Goal: Task Accomplishment & Management: Complete application form

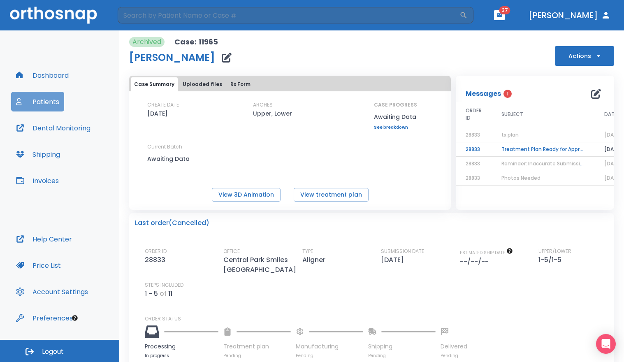
click at [48, 98] on button "Patients" at bounding box center [37, 102] width 53 height 20
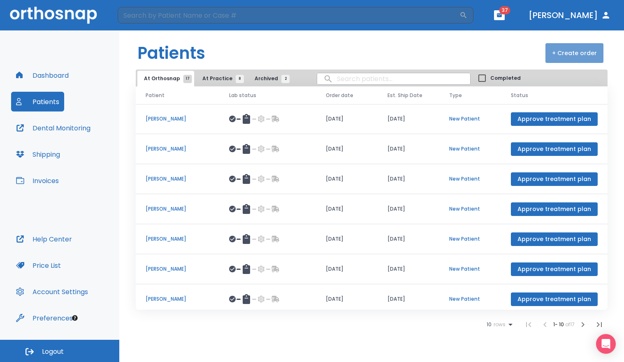
click at [581, 54] on button "+ Create order" at bounding box center [575, 53] width 58 height 20
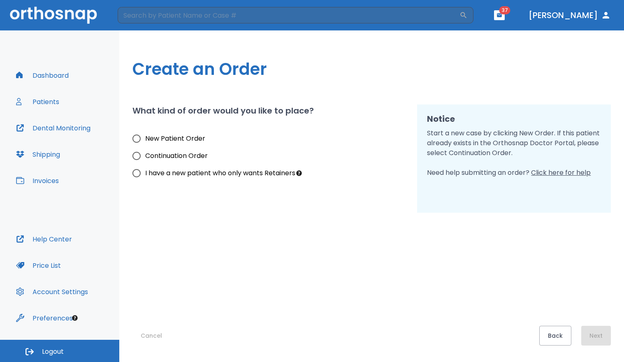
click at [155, 140] on span "New Patient Order" at bounding box center [175, 139] width 60 height 10
click at [145, 140] on input "New Patient Order" at bounding box center [136, 138] width 17 height 17
radio input "true"
click at [602, 341] on button "Next" at bounding box center [596, 336] width 30 height 20
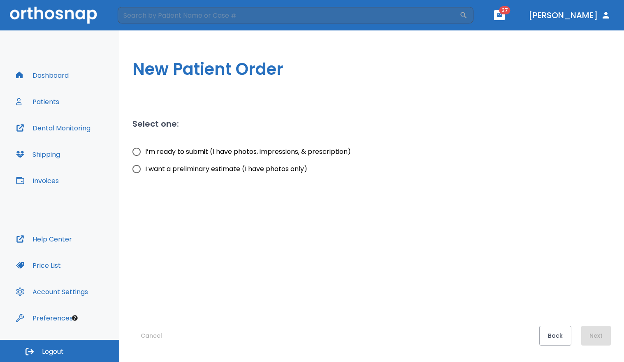
click at [205, 154] on span "I’m ready to submit (I have photos, impressions, & prescription)" at bounding box center [248, 152] width 206 height 10
click at [145, 154] on input "I’m ready to submit (I have photos, impressions, & prescription)" at bounding box center [136, 151] width 17 height 17
radio input "true"
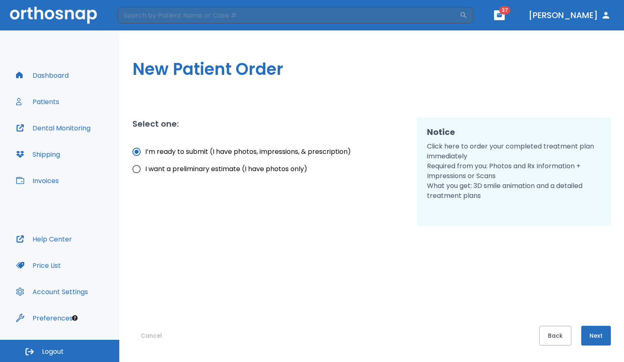
click at [597, 336] on button "Next" at bounding box center [596, 336] width 30 height 20
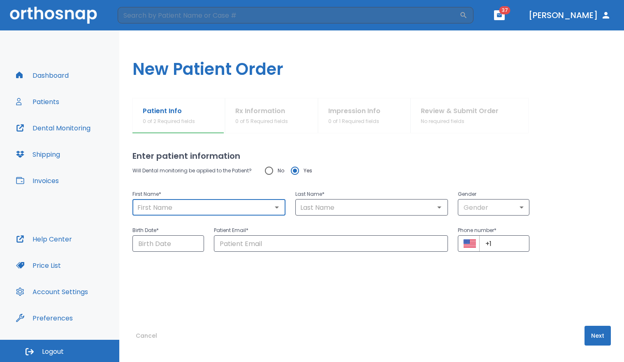
click at [218, 205] on input "text" at bounding box center [209, 208] width 148 height 12
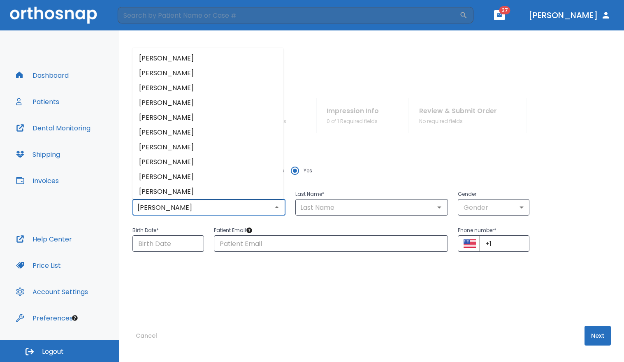
type input "[PERSON_NAME]"
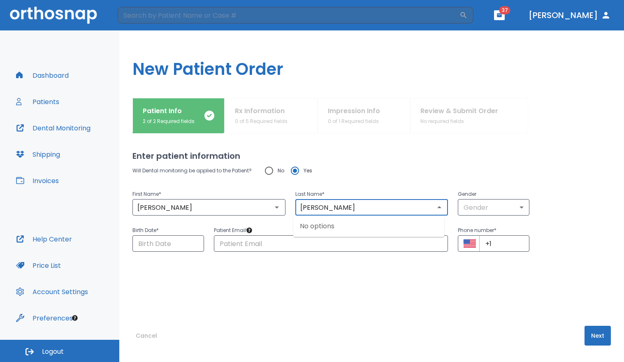
type input "[PERSON_NAME]"
click at [481, 208] on body "​ 37 [PERSON_NAME] Dashboard Patients Dental Monitoring Shipping Invoices Help …" at bounding box center [312, 181] width 624 height 362
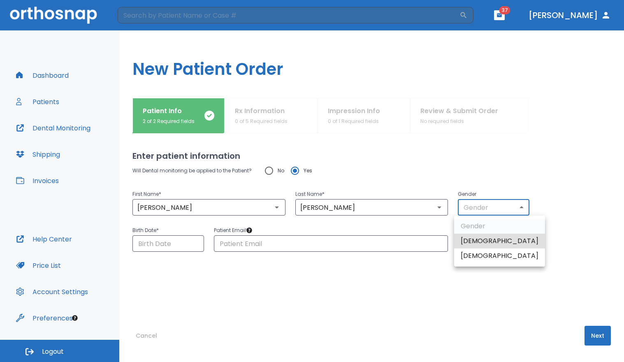
click at [478, 252] on li "[DEMOGRAPHIC_DATA]" at bounding box center [499, 255] width 91 height 15
type input "0"
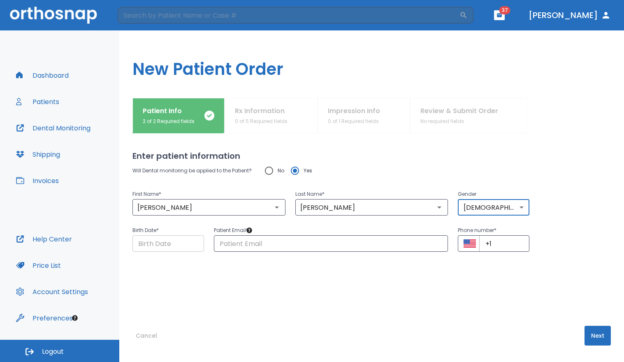
click at [184, 244] on input "Choose date" at bounding box center [168, 243] width 72 height 16
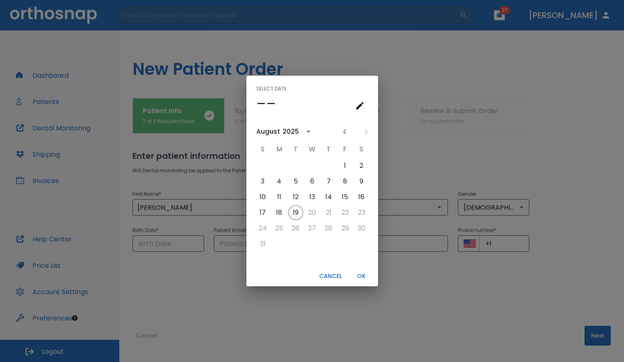
click at [308, 135] on icon "calendar view is open, switch to year view" at bounding box center [309, 132] width 10 height 10
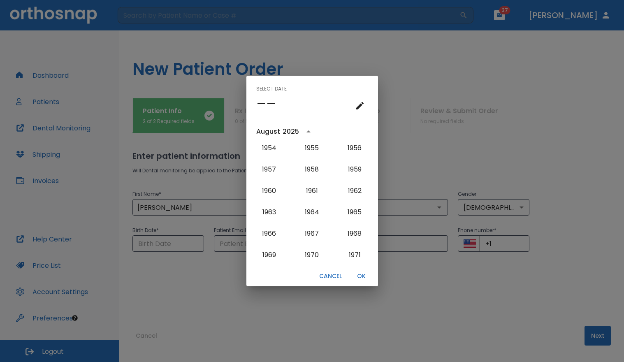
scroll to position [388, 0]
click at [270, 191] on button "1960" at bounding box center [269, 191] width 30 height 15
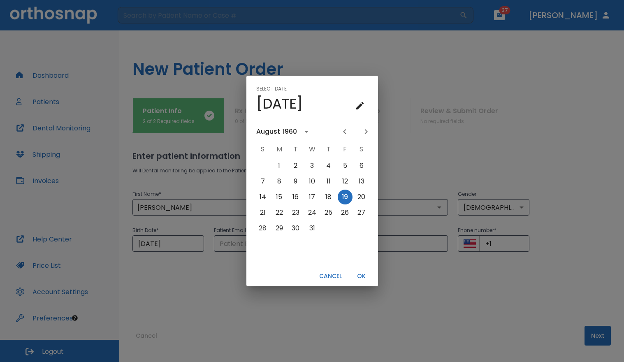
scroll to position [0, 0]
click at [366, 131] on icon "Next month" at bounding box center [366, 131] width 3 height 5
click at [363, 179] on button "8" at bounding box center [361, 181] width 15 height 15
type input "[DATE]"
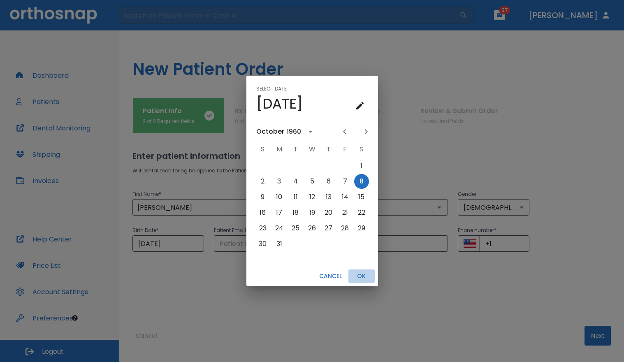
click at [355, 278] on button "OK" at bounding box center [361, 276] width 26 height 14
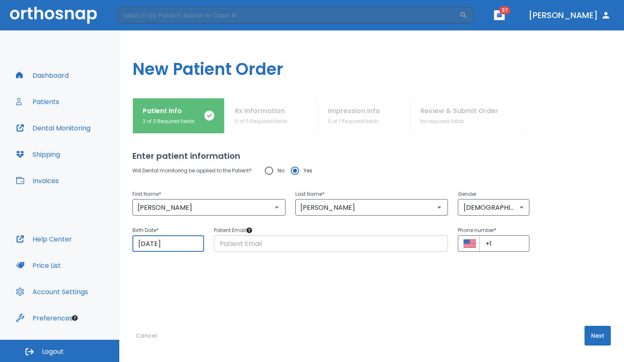
click at [284, 244] on input "text" at bounding box center [331, 243] width 235 height 16
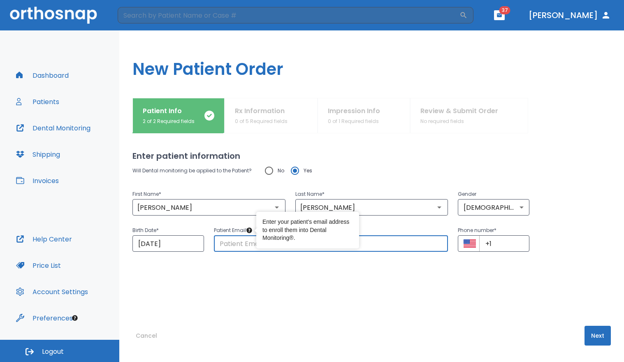
paste input "[EMAIL_ADDRESS][DOMAIN_NAME]"
type input "[EMAIL_ADDRESS][DOMAIN_NAME]"
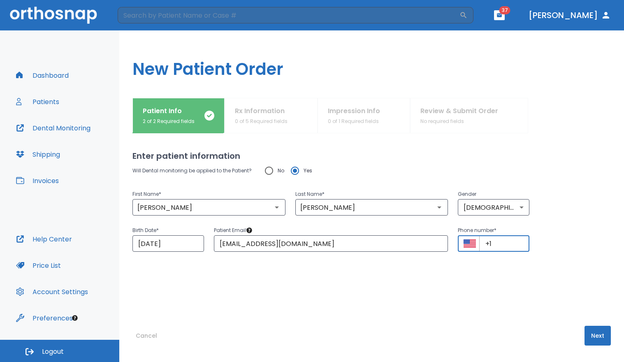
click at [497, 248] on input "+1" at bounding box center [504, 243] width 50 height 16
paste input "[PHONE_NUMBER]"
type input "[PHONE_NUMBER]"
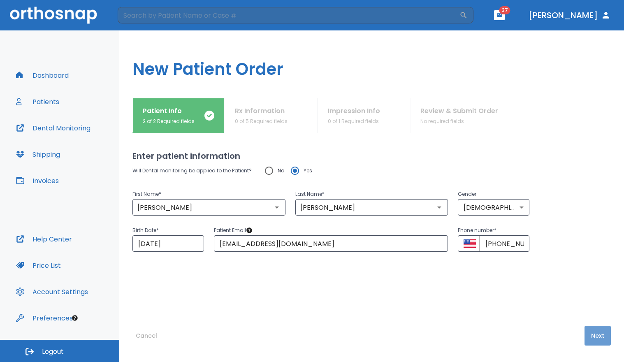
click at [594, 337] on button "Next" at bounding box center [598, 336] width 26 height 20
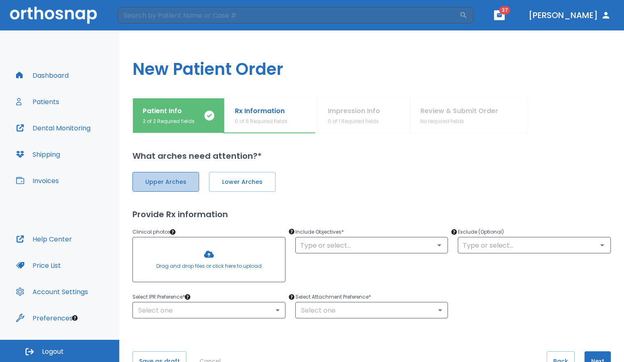
click at [170, 185] on span "Upper Arches" at bounding box center [165, 182] width 49 height 9
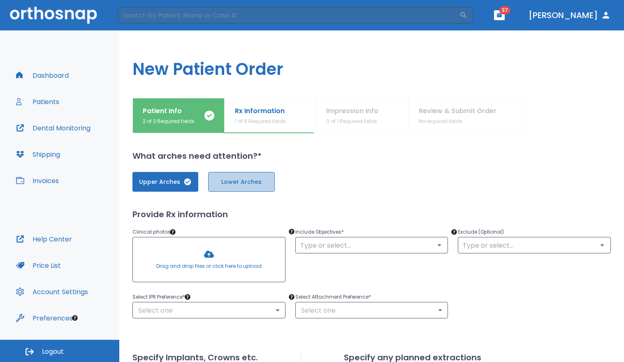
click at [221, 183] on span "Lower Arches" at bounding box center [241, 182] width 49 height 9
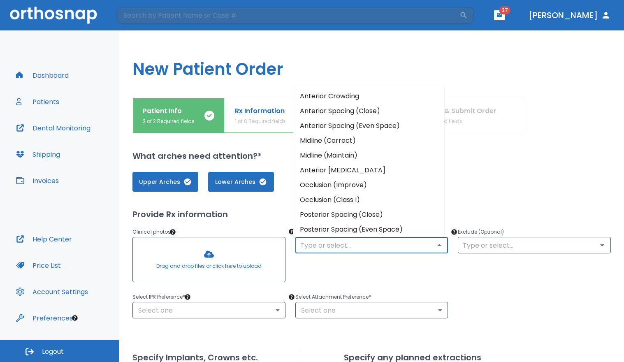
click at [339, 249] on input "text" at bounding box center [372, 245] width 148 height 12
click at [351, 99] on li "Anterior Crowding" at bounding box center [368, 96] width 151 height 15
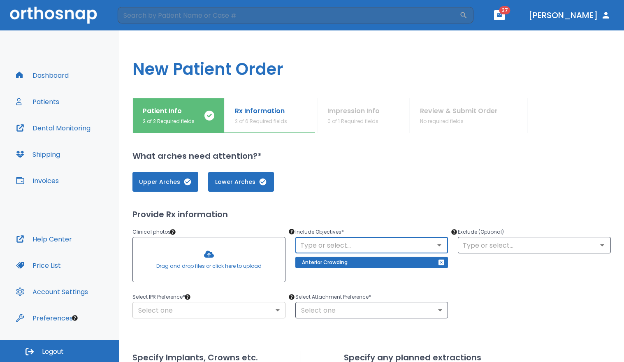
click at [205, 308] on body "​ 37 [PERSON_NAME] Dashboard Patients Dental Monitoring Shipping Invoices Help …" at bounding box center [312, 181] width 624 height 362
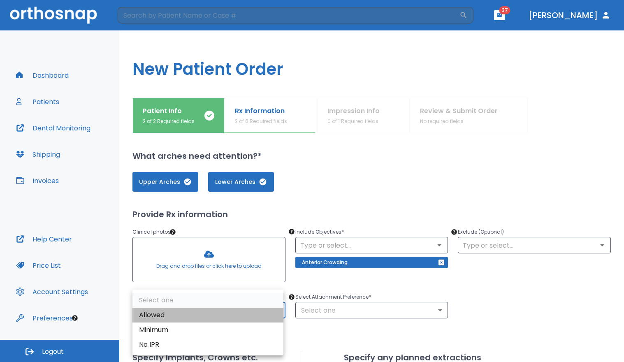
click at [202, 314] on li "Allowed" at bounding box center [207, 315] width 151 height 15
type input "1"
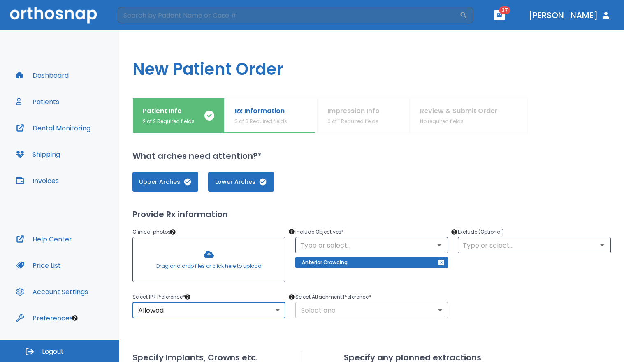
click at [321, 310] on body "​ 37 [PERSON_NAME] Dashboard Patients Dental Monitoring Shipping Invoices Help …" at bounding box center [312, 181] width 624 height 362
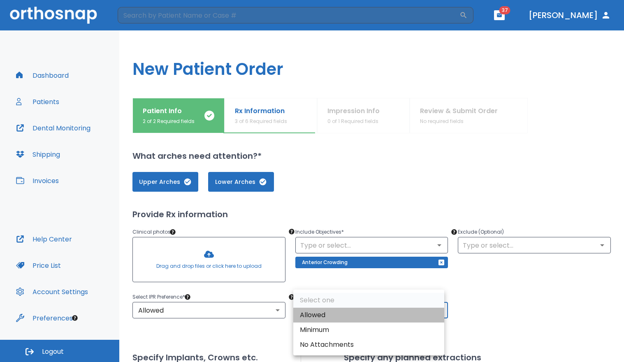
click at [321, 312] on li "Allowed" at bounding box center [368, 315] width 151 height 15
type input "1"
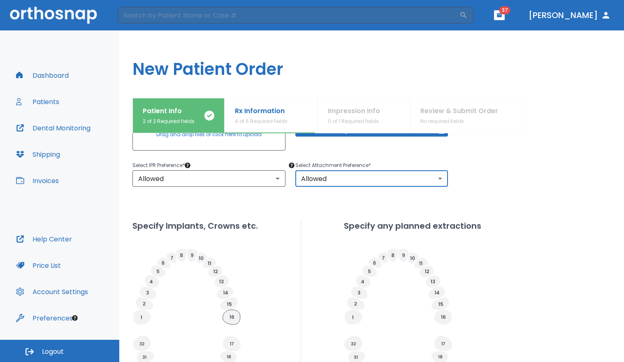
scroll to position [148, 0]
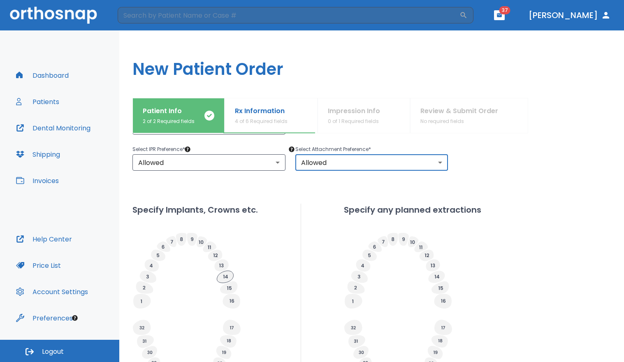
click at [226, 278] on icon at bounding box center [225, 277] width 16 height 12
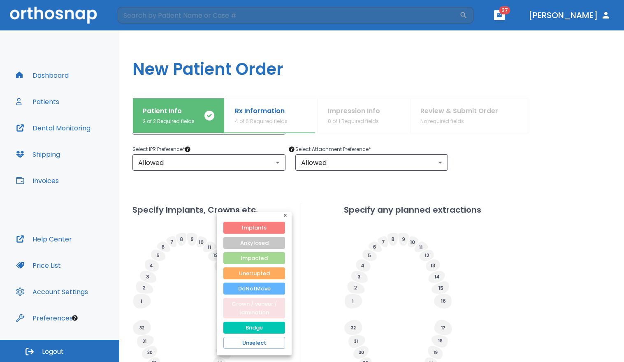
click at [258, 305] on button "Crown / veneer / lamination" at bounding box center [254, 308] width 62 height 21
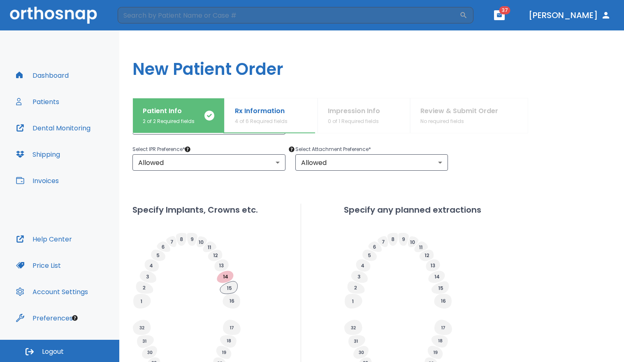
click at [232, 290] on icon at bounding box center [228, 287] width 17 height 12
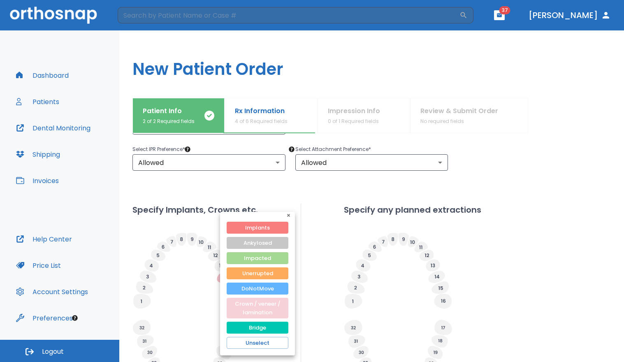
click at [253, 307] on button "Crown / veneer / lamination" at bounding box center [258, 308] width 62 height 21
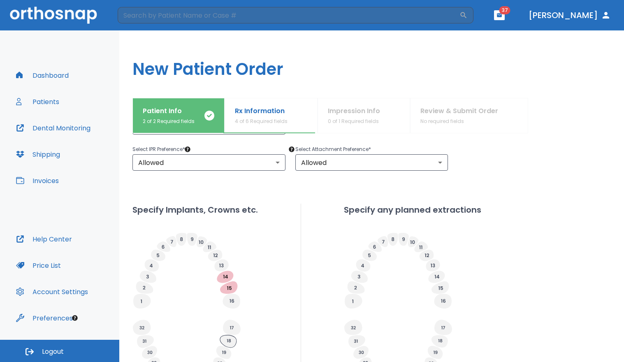
click at [230, 341] on icon at bounding box center [228, 341] width 16 height 12
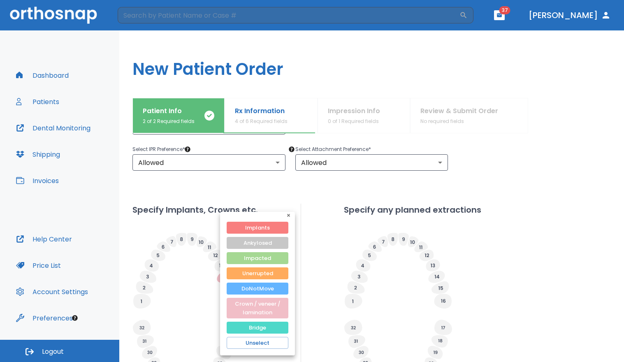
click at [247, 327] on button "Bridge" at bounding box center [258, 328] width 62 height 12
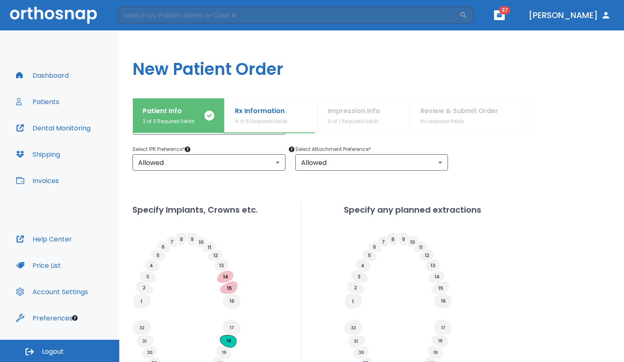
click at [223, 341] on icon at bounding box center [228, 341] width 16 height 12
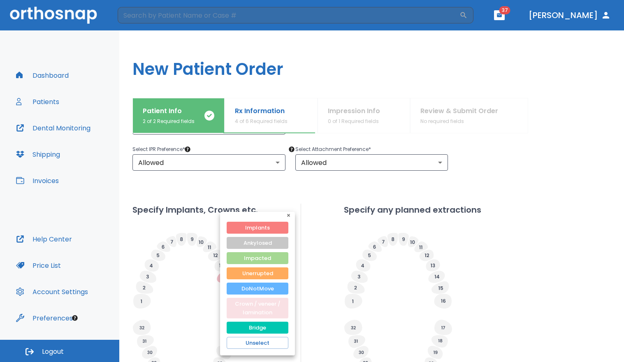
click at [244, 309] on button "Crown / veneer / lamination" at bounding box center [258, 308] width 62 height 21
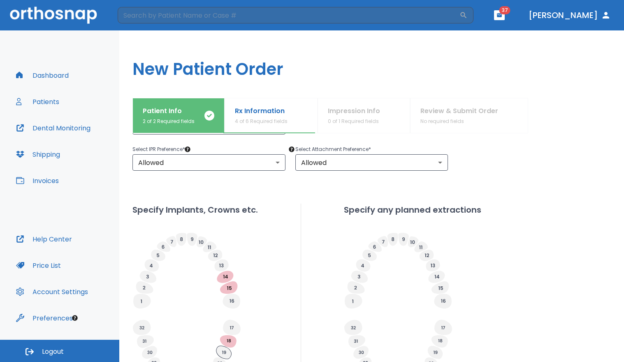
click at [222, 351] on icon at bounding box center [223, 352] width 15 height 13
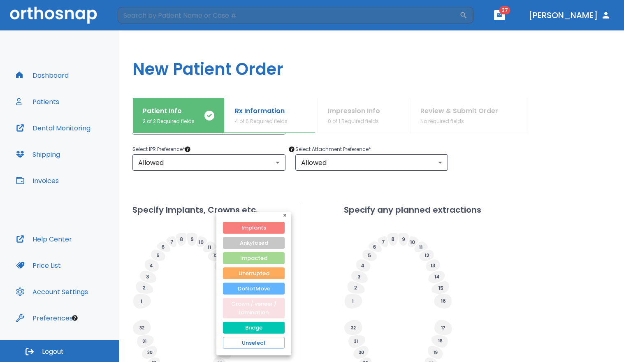
click at [246, 316] on button "Crown / veneer / lamination" at bounding box center [254, 308] width 62 height 21
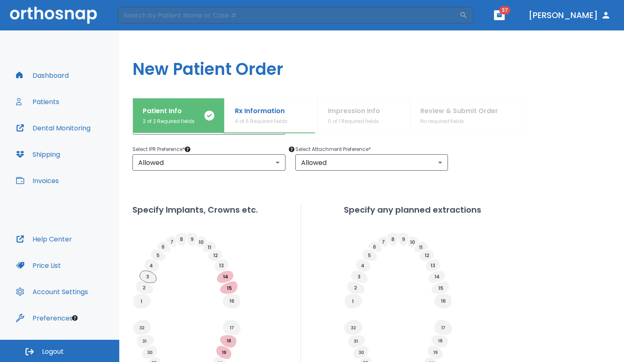
click at [149, 276] on icon at bounding box center [148, 277] width 16 height 12
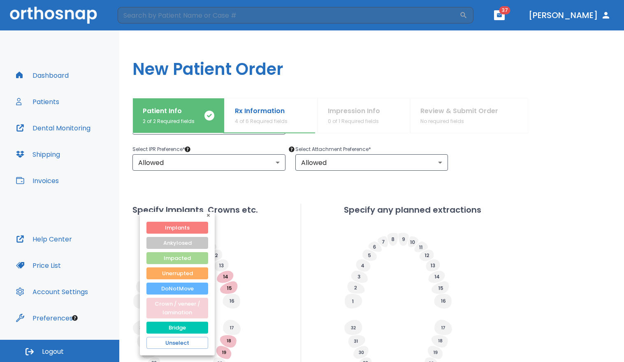
click at [186, 313] on button "Crown / veneer / lamination" at bounding box center [177, 308] width 62 height 21
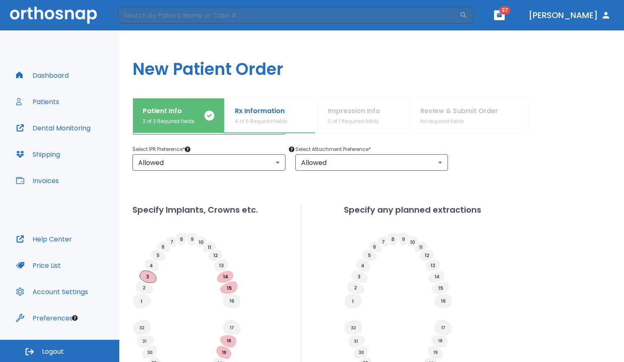
click at [150, 279] on icon at bounding box center [148, 277] width 16 height 12
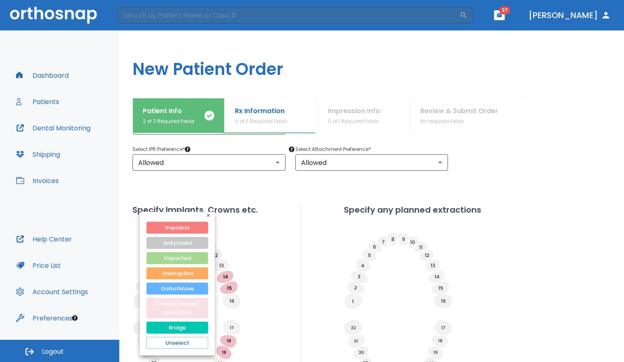
click at [179, 313] on button "Crown / veneer / lamination" at bounding box center [177, 308] width 62 height 21
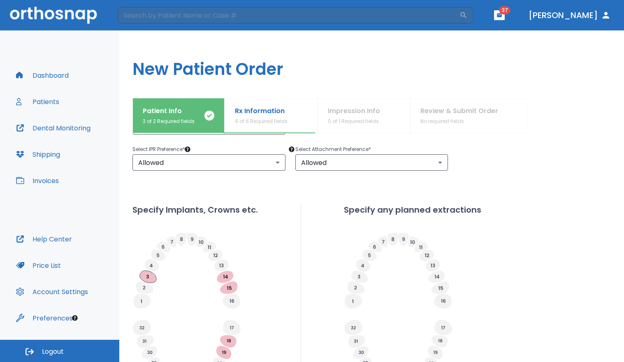
click at [151, 278] on icon at bounding box center [148, 277] width 16 height 12
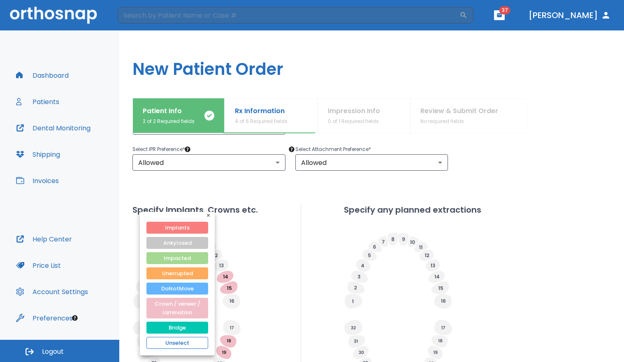
click at [181, 346] on button "Unselect" at bounding box center [177, 343] width 62 height 12
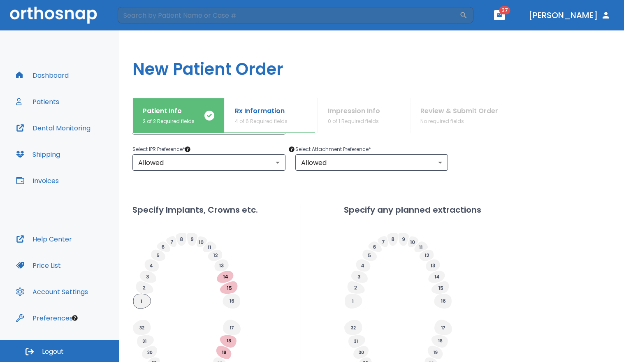
click at [145, 295] on icon at bounding box center [141, 301] width 17 height 15
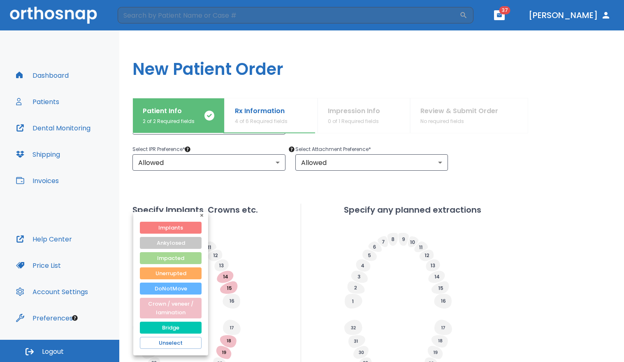
click at [293, 260] on div at bounding box center [312, 181] width 624 height 362
click at [146, 340] on button "Unselect" at bounding box center [171, 343] width 62 height 12
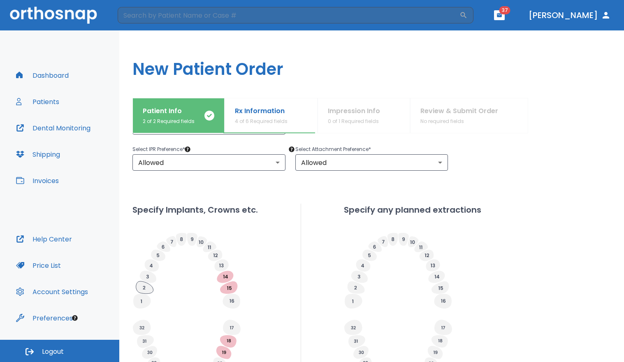
click at [138, 287] on icon at bounding box center [144, 287] width 17 height 12
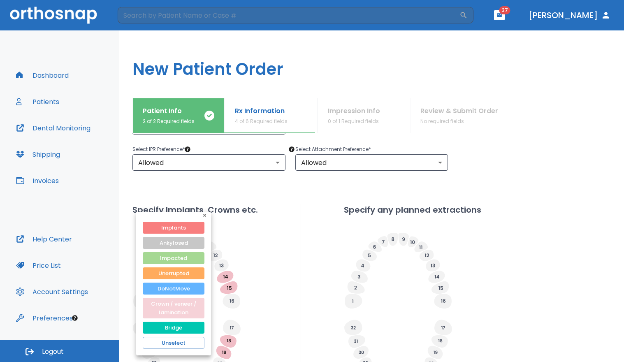
click at [177, 315] on button "Crown / veneer / lamination" at bounding box center [174, 308] width 62 height 21
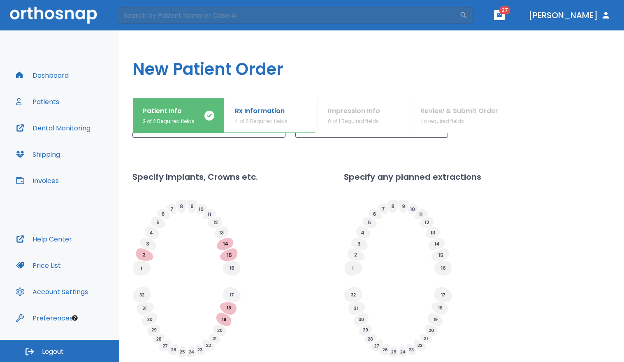
scroll to position [248, 0]
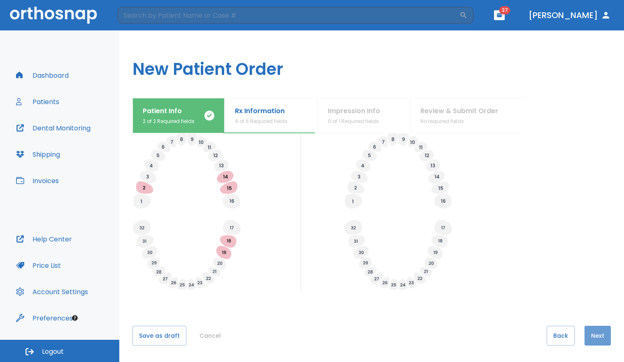
click at [601, 335] on button "Next" at bounding box center [598, 336] width 26 height 20
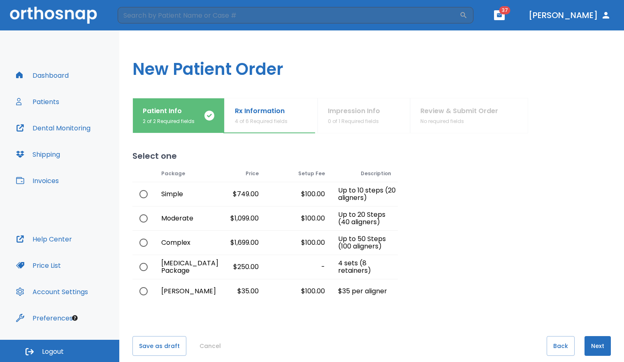
click at [148, 241] on input "radio" at bounding box center [143, 242] width 17 height 17
radio input "true"
click at [592, 342] on button "Next" at bounding box center [598, 346] width 26 height 20
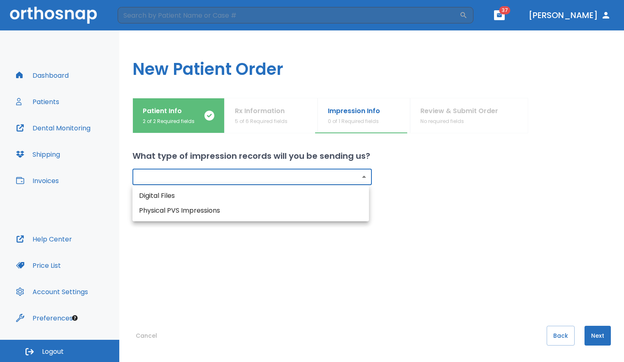
click at [288, 177] on body "​ 37 [PERSON_NAME] Dashboard Patients Dental Monitoring Shipping Invoices Help …" at bounding box center [312, 181] width 624 height 362
click at [266, 190] on li "Digital Files" at bounding box center [250, 195] width 237 height 15
type input "digital"
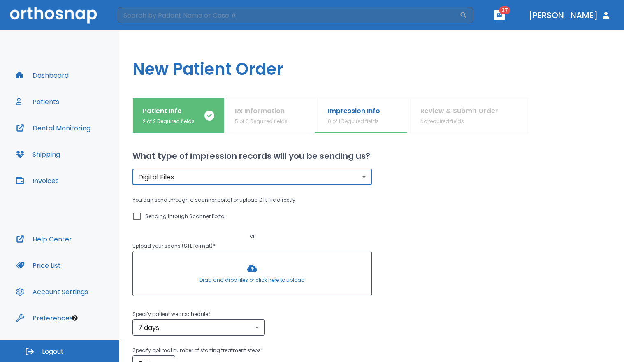
click at [195, 220] on p "Sending through Scanner Portal" at bounding box center [185, 216] width 81 height 10
click at [142, 220] on input "Sending through Scanner Portal" at bounding box center [137, 216] width 10 height 10
checkbox input "true"
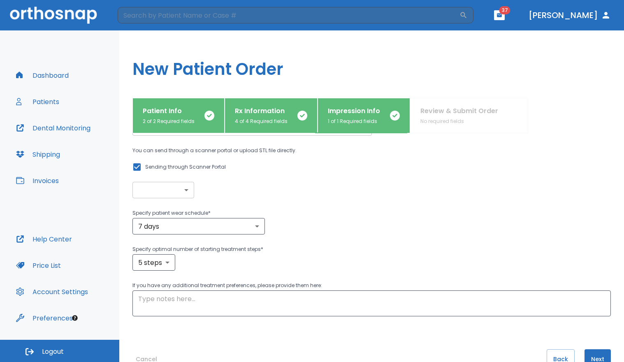
scroll to position [73, 0]
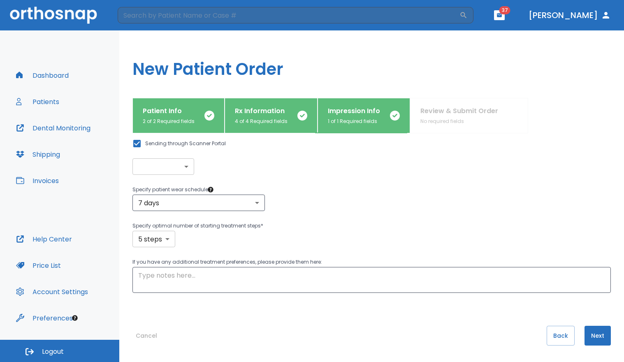
click at [165, 237] on body "​ 37 [PERSON_NAME] Dashboard Patients Dental Monitoring Shipping Invoices Help …" at bounding box center [312, 181] width 624 height 362
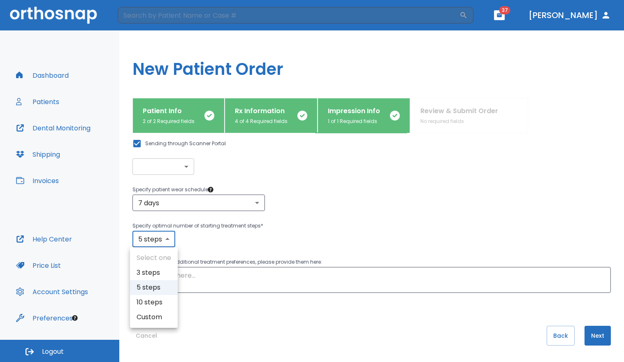
click at [158, 293] on li "5 steps" at bounding box center [154, 287] width 48 height 15
click at [589, 339] on button "Next" at bounding box center [598, 336] width 26 height 20
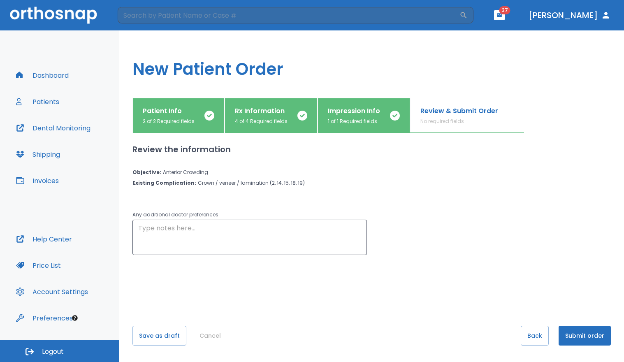
scroll to position [0, 0]
click at [583, 338] on button "Submit order" at bounding box center [585, 336] width 52 height 20
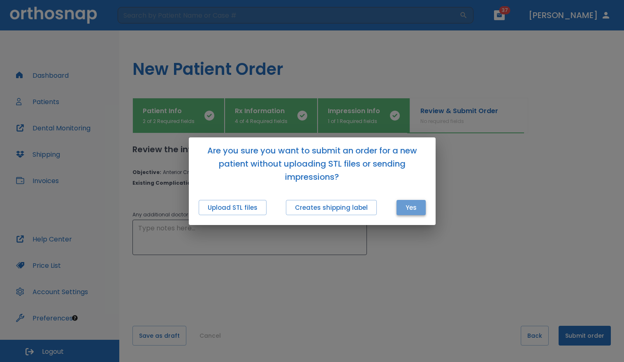
click at [404, 204] on button "Yes" at bounding box center [411, 207] width 29 height 15
